Goal: Complete application form: Complete application form

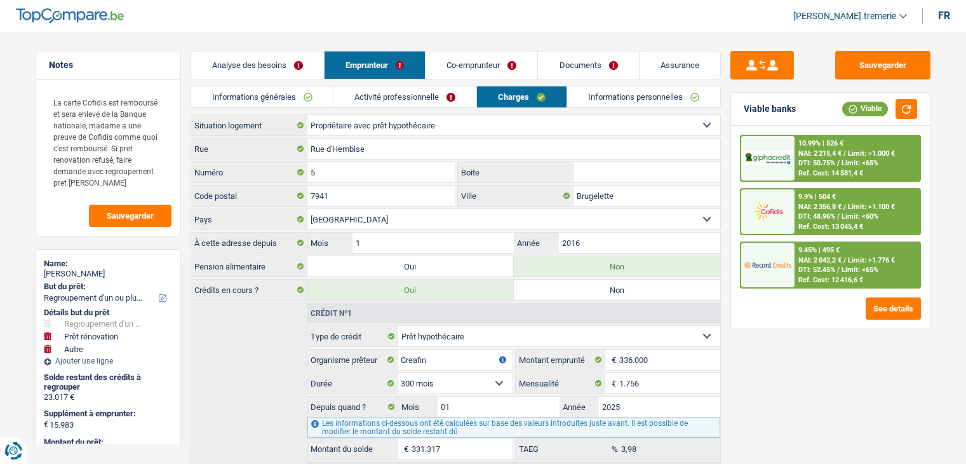
select select "refinancing"
select select "renovation"
select select "other"
select select "120"
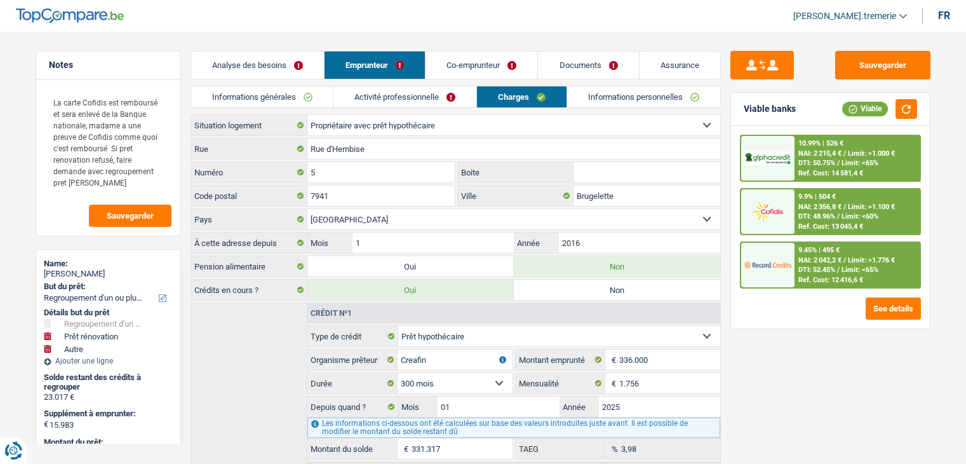
select select "cofidis"
select select "ownerWithMortgage"
select select "BE"
select select "mortgage"
select select "300"
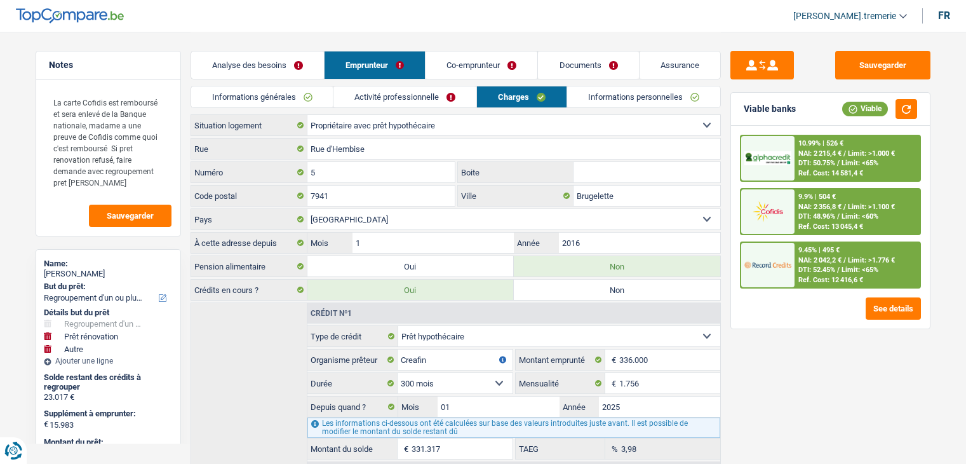
select select "personalLoan"
select select "homeFurnishingOrRelocation"
select select "120"
select select "cardOrCredit"
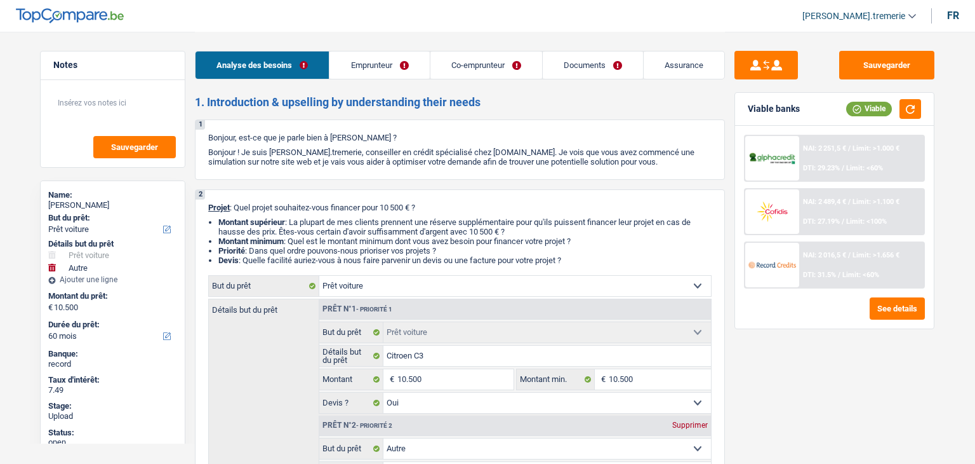
select select "car"
select select "other"
select select "60"
select select "car"
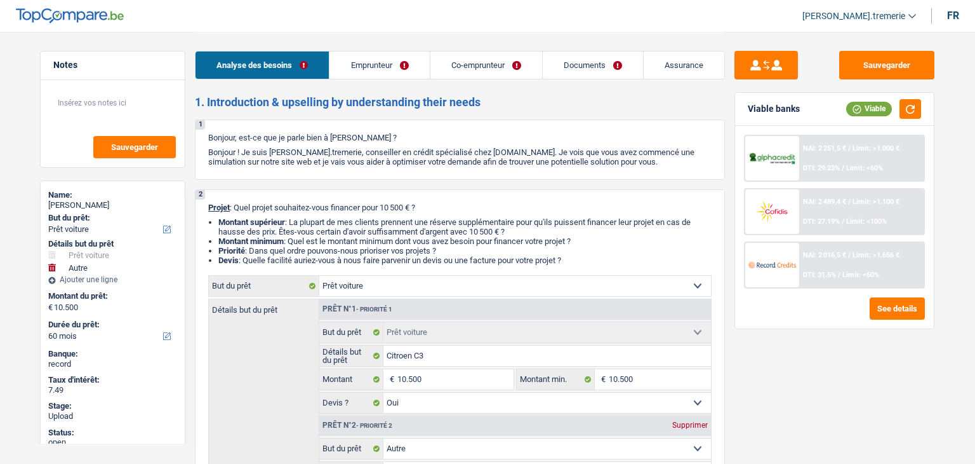
select select "car"
select select "yes"
select select "other"
select select "60"
select select "invalid"
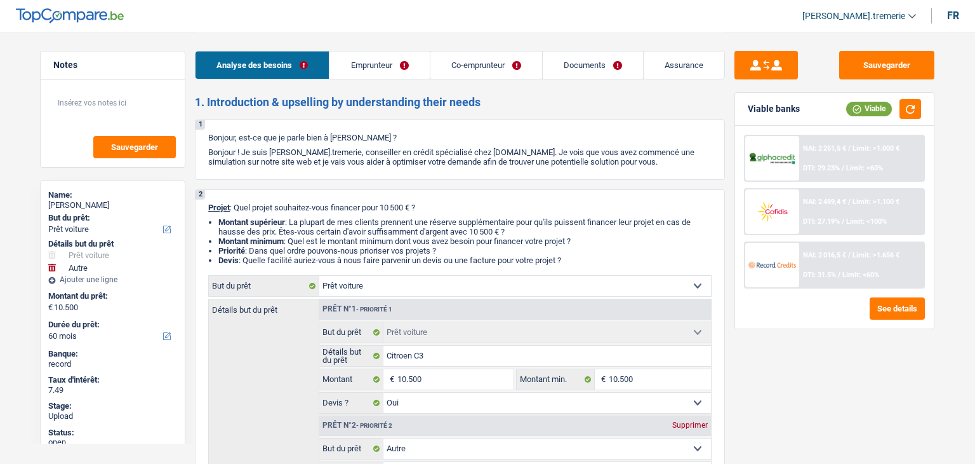
select select "invalid"
select select "disabilityPension"
select select "familyAllowances"
select select "disabilityPension"
select select "rents"
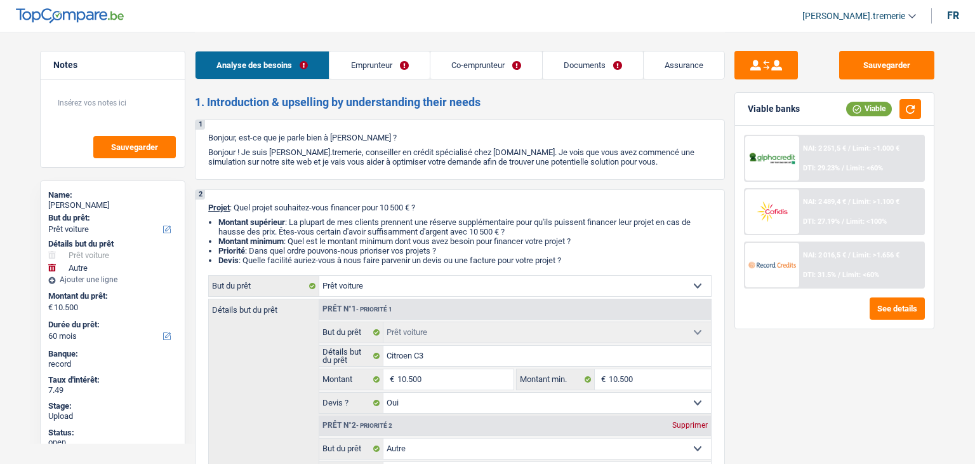
select select "car"
select select "yes"
select select "other"
select select "60"
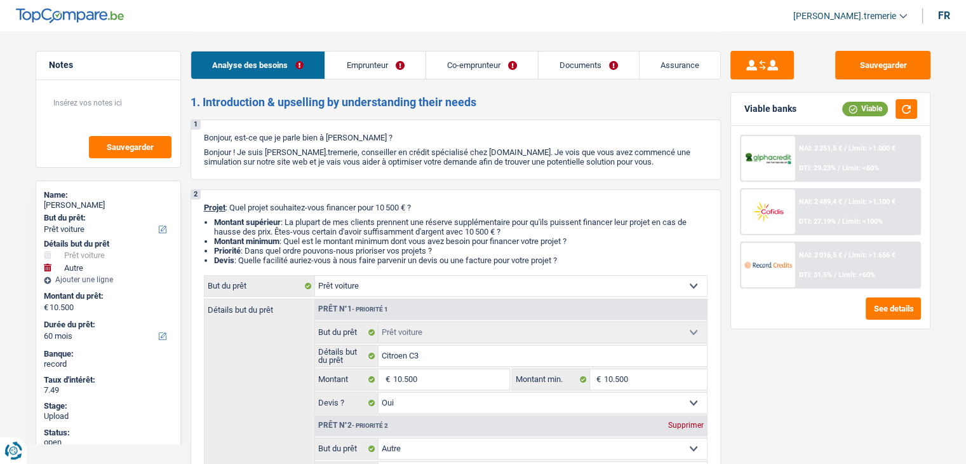
click at [564, 67] on link "Documents" at bounding box center [588, 64] width 100 height 27
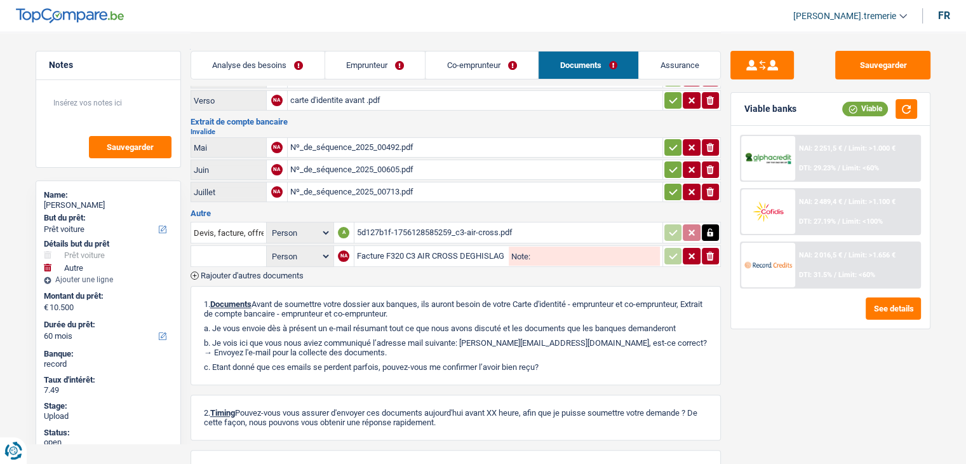
scroll to position [264, 0]
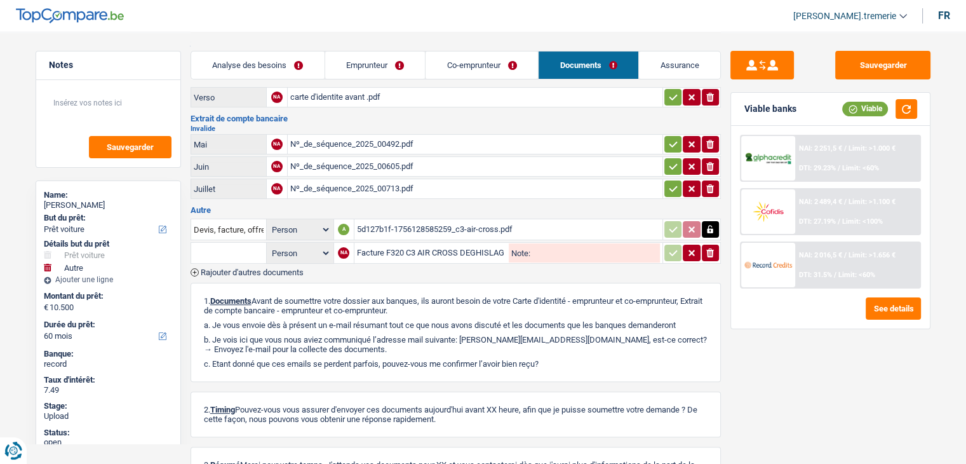
click at [237, 250] on input "text" at bounding box center [229, 253] width 70 height 20
type input "rele"
